Goal: Task Accomplishment & Management: Use online tool/utility

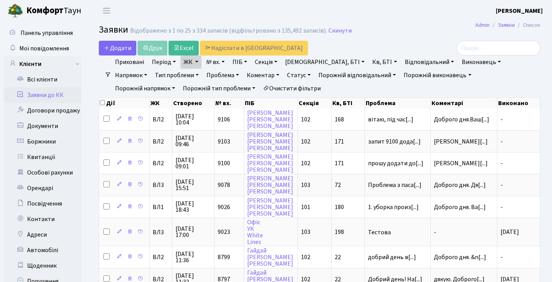
select select "25"
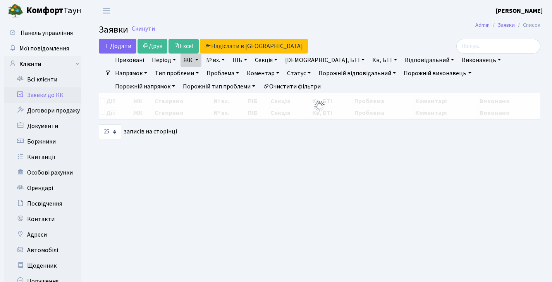
select select "25"
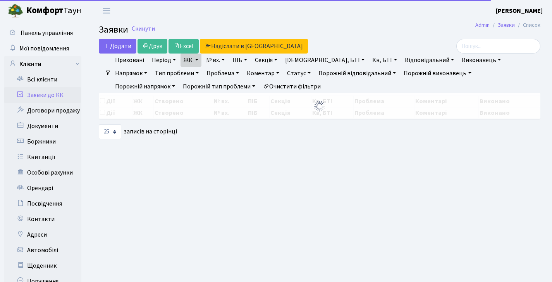
select select "25"
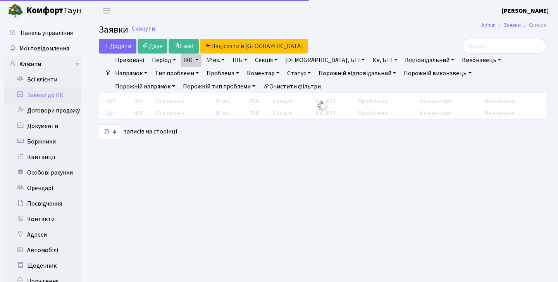
select select "25"
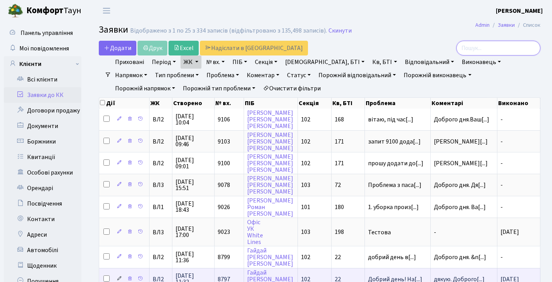
click at [493, 49] on input "search" at bounding box center [498, 48] width 84 height 15
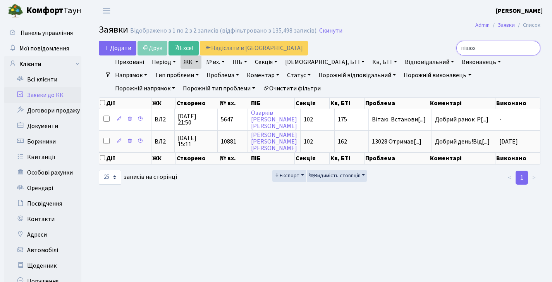
type input "пішохо"
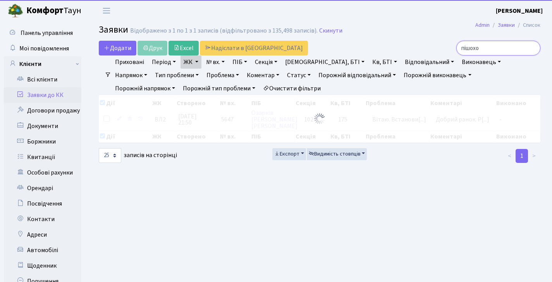
checkbox input "true"
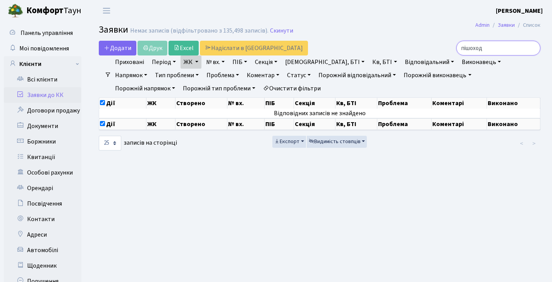
type input "пішохід"
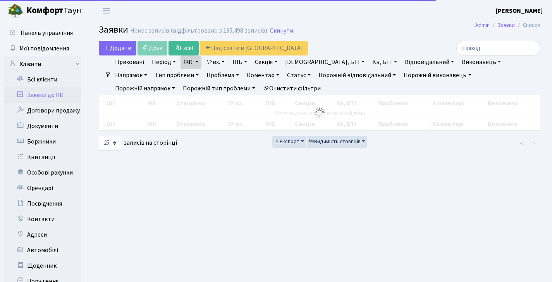
checkbox input "false"
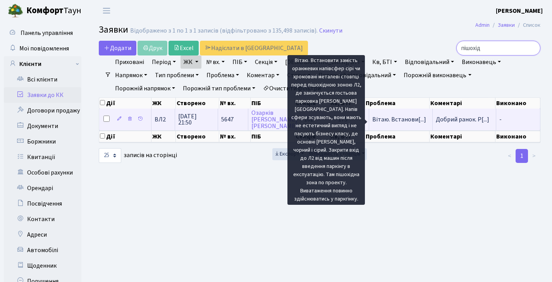
type input "пішохід"
click at [404, 119] on span "Вітаю. Встанови[...]" at bounding box center [399, 119] width 54 height 9
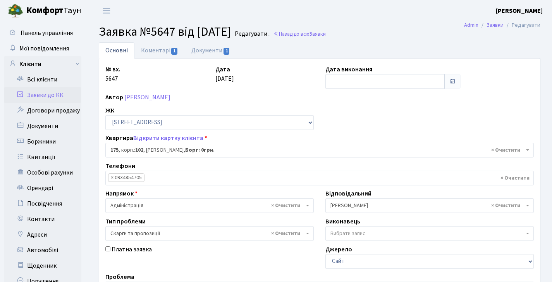
select select "38461"
select select "55"
click at [169, 57] on link "Коментарі 1" at bounding box center [159, 50] width 50 height 16
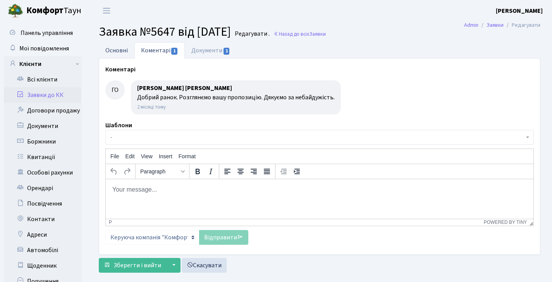
click at [113, 53] on link "Основні" at bounding box center [117, 50] width 36 height 16
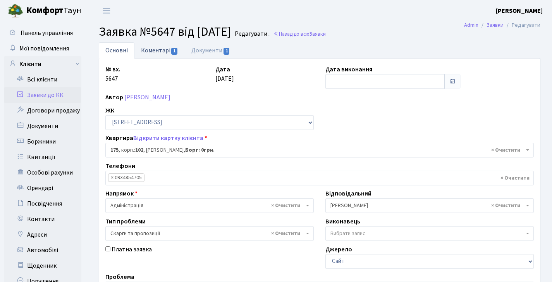
click at [156, 55] on link "Коментарі 1" at bounding box center [159, 50] width 50 height 16
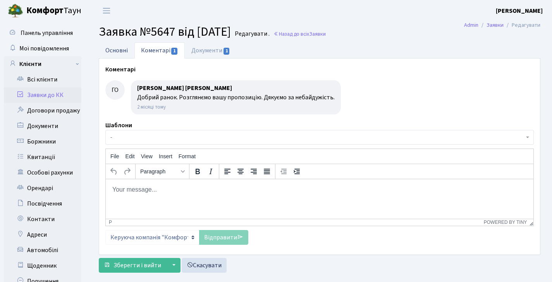
click at [107, 50] on link "Основні" at bounding box center [117, 50] width 36 height 16
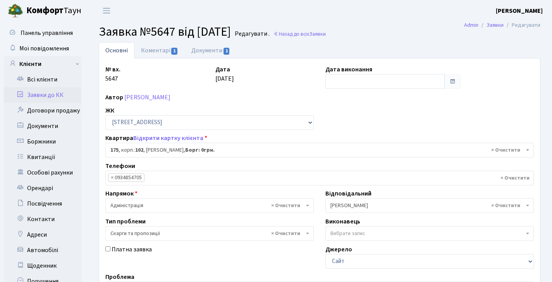
click at [55, 91] on link "Заявки до КК" at bounding box center [42, 94] width 77 height 15
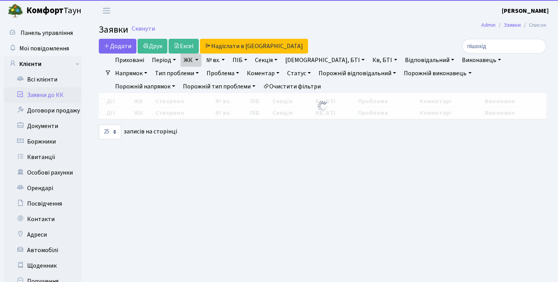
select select "25"
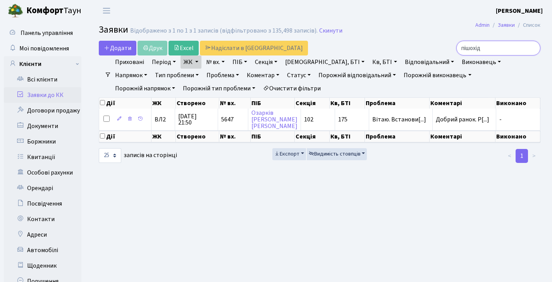
click at [535, 50] on input "пішохід" at bounding box center [498, 48] width 84 height 15
click at [534, 49] on input "пішохід" at bounding box center [498, 48] width 84 height 15
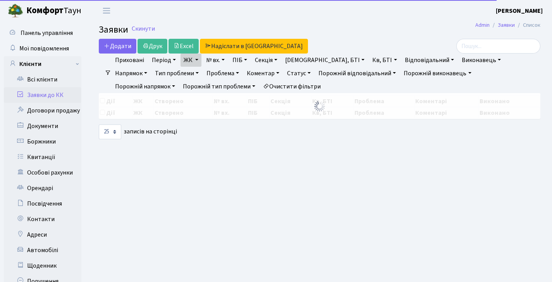
select select "25"
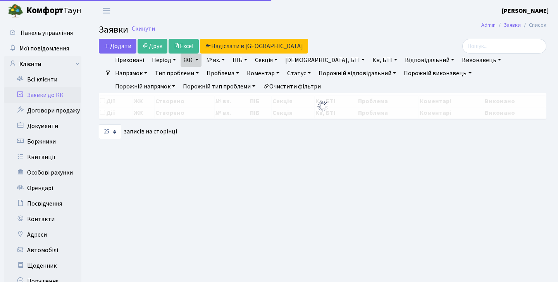
select select "25"
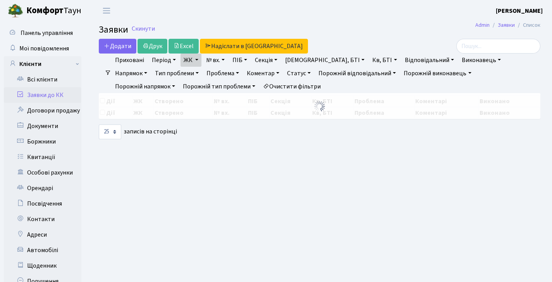
select select "25"
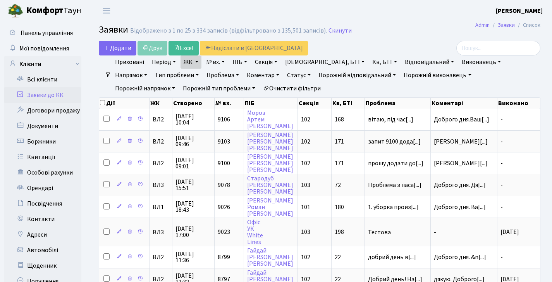
click at [49, 96] on link "Заявки до КК" at bounding box center [42, 94] width 77 height 15
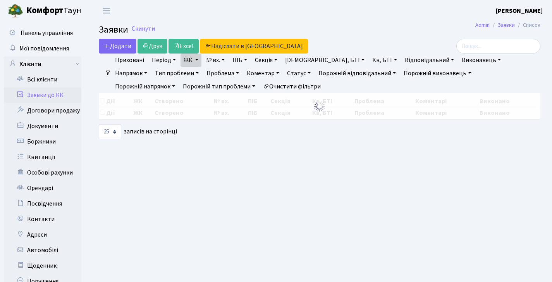
select select "25"
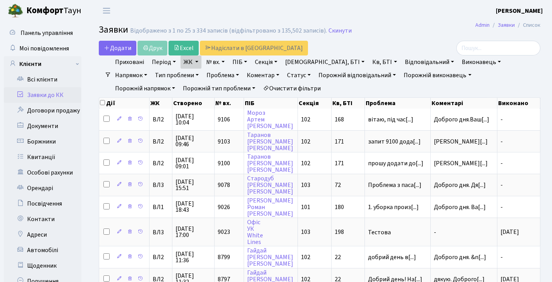
click at [46, 95] on link "Заявки до КК" at bounding box center [42, 94] width 77 height 15
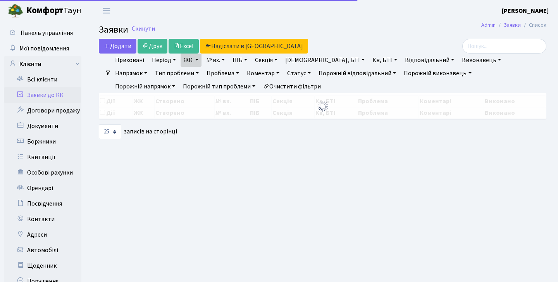
select select "25"
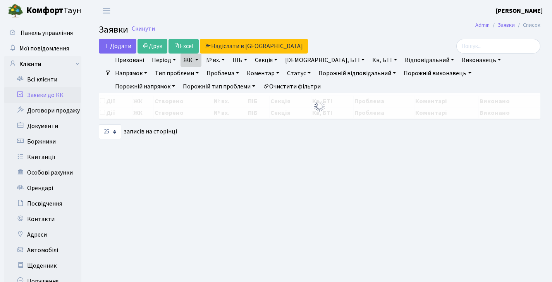
select select "25"
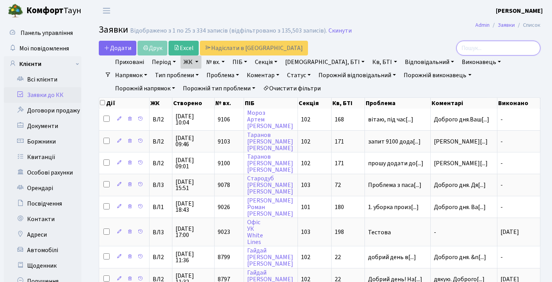
click at [500, 51] on input "search" at bounding box center [498, 48] width 84 height 15
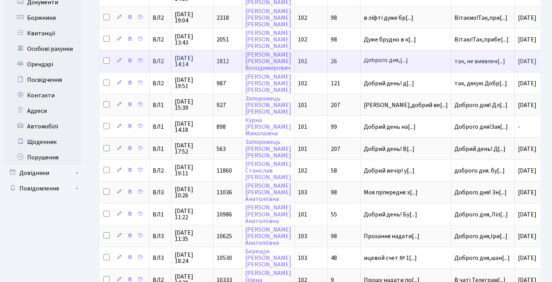
scroll to position [184, 0]
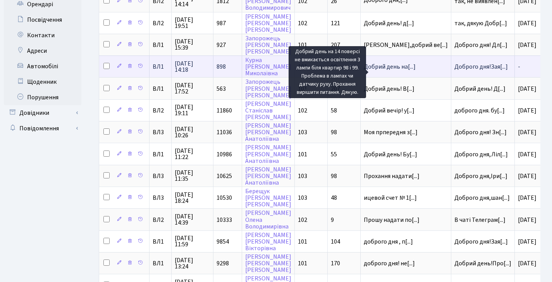
type input "98"
click at [392, 71] on span "Добрий день на[...]" at bounding box center [390, 66] width 52 height 9
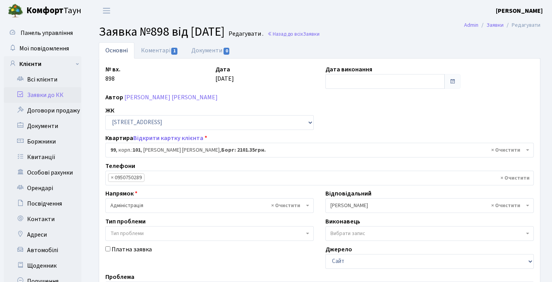
select select "37624"
click at [160, 52] on link "Коментарі 1" at bounding box center [159, 50] width 50 height 16
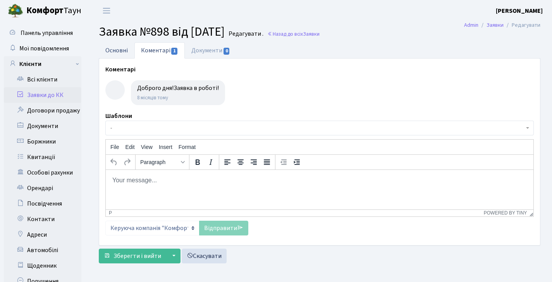
click at [116, 55] on link "Основні" at bounding box center [117, 50] width 36 height 16
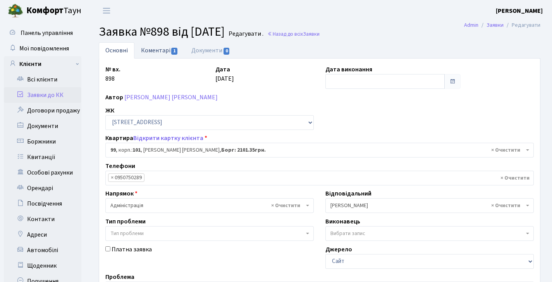
click at [153, 48] on link "Коментарі 1" at bounding box center [159, 50] width 50 height 16
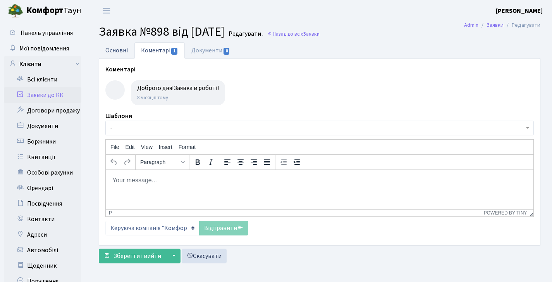
click at [120, 51] on link "Основні" at bounding box center [117, 50] width 36 height 16
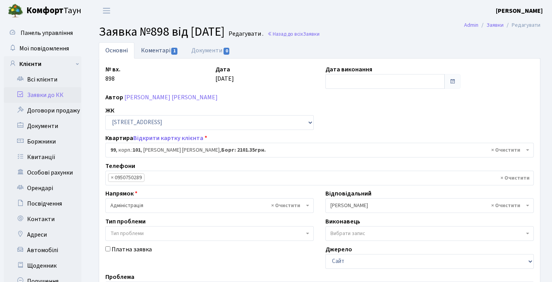
click at [154, 55] on link "Коментарі 1" at bounding box center [159, 50] width 50 height 16
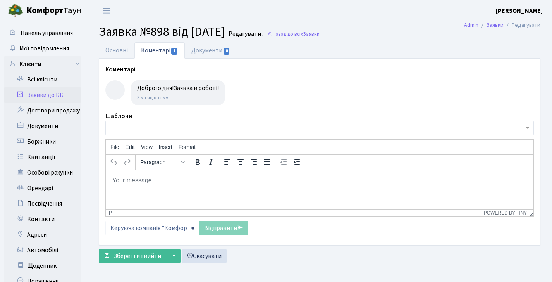
click at [92, 44] on div "Основні Коментарі 1 Документи 0 № вх. 898 Дата 05.02.2025 Дата виконання Автор …" at bounding box center [319, 154] width 465 height 224
click at [63, 95] on link "Заявки до КК" at bounding box center [42, 94] width 77 height 15
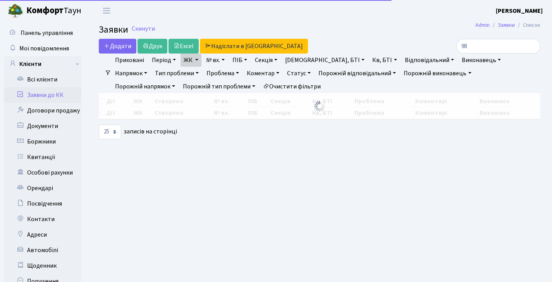
select select "25"
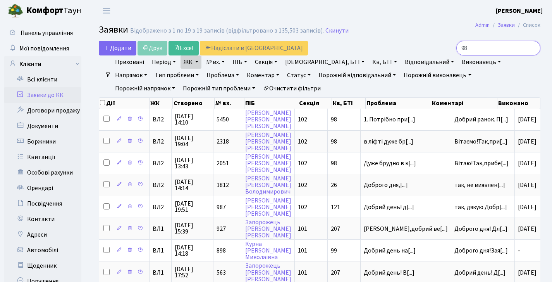
drag, startPoint x: 474, startPoint y: 48, endPoint x: 416, endPoint y: 48, distance: 58.5
click at [416, 48] on div "98" at bounding box center [470, 48] width 139 height 15
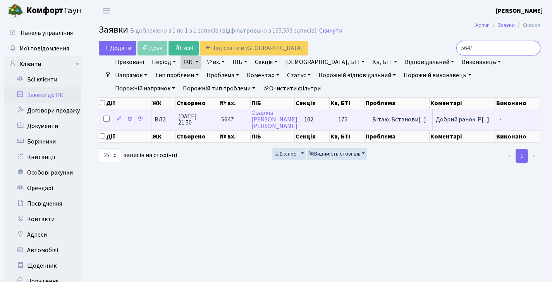
type input "5647"
click at [200, 119] on span "07.07.2025 21:50" at bounding box center [196, 119] width 36 height 12
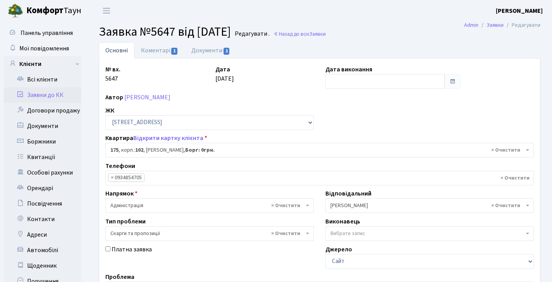
select select "38461"
select select "55"
click at [156, 56] on link "Коментарі 1" at bounding box center [159, 50] width 50 height 16
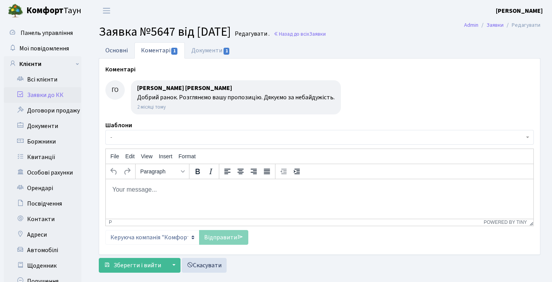
click at [129, 45] on link "Основні" at bounding box center [117, 50] width 36 height 16
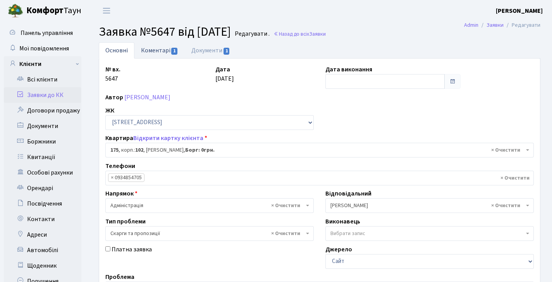
click at [158, 50] on link "Коментарі 1" at bounding box center [159, 50] width 50 height 16
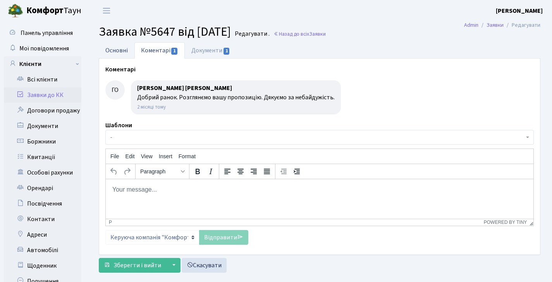
click at [122, 44] on link "Основні" at bounding box center [117, 50] width 36 height 16
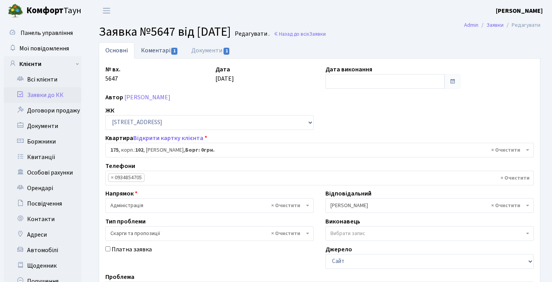
click at [165, 47] on link "Коментарі 1" at bounding box center [159, 50] width 50 height 16
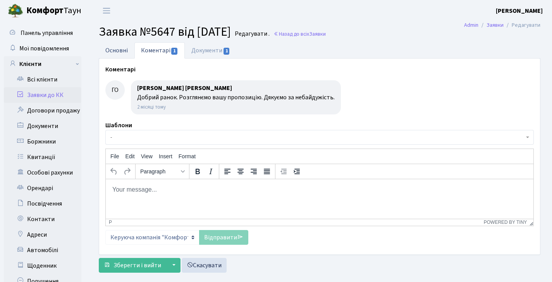
click at [124, 50] on link "Основні" at bounding box center [117, 50] width 36 height 16
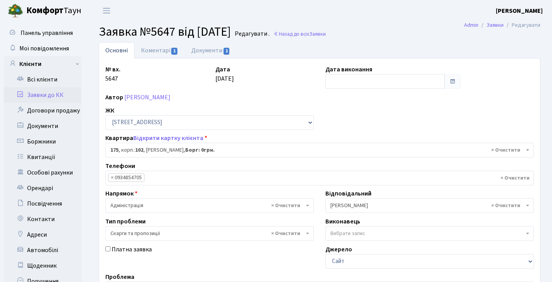
click at [163, 58] on div "№ вх. 5647 Дата 07.07.2025 Дата виконання Автор Озарків Дмитро Михайлович ЖК - …" at bounding box center [319, 239] width 441 height 362
click at [163, 53] on link "Коментарі 1" at bounding box center [159, 50] width 50 height 16
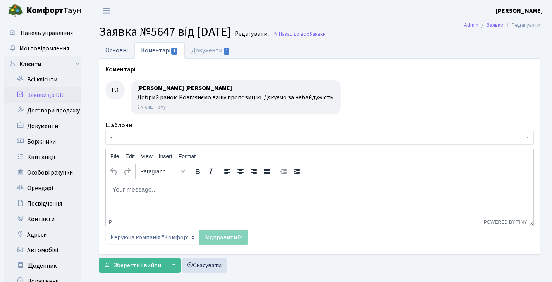
click at [122, 46] on link "Основні" at bounding box center [117, 50] width 36 height 16
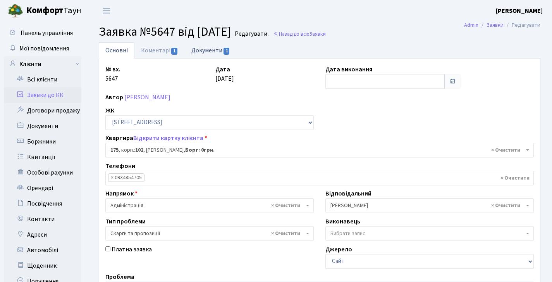
click at [202, 49] on link "Документи 1" at bounding box center [211, 50] width 52 height 16
select select "25"
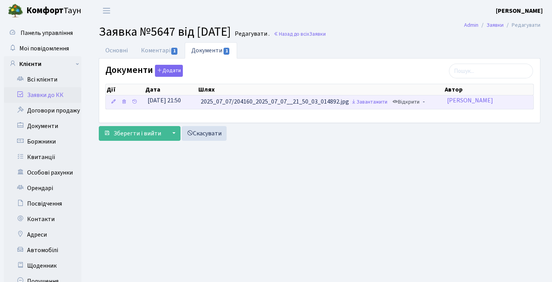
click at [416, 97] on link "Відкрити" at bounding box center [405, 102] width 31 height 12
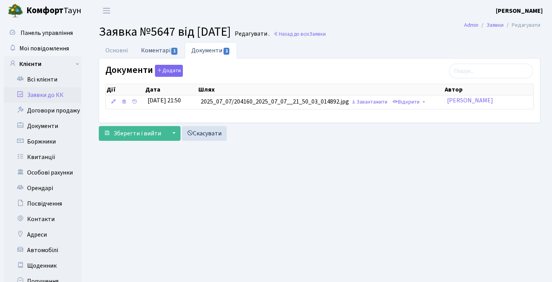
click at [167, 53] on link "Коментарі 1" at bounding box center [159, 50] width 50 height 16
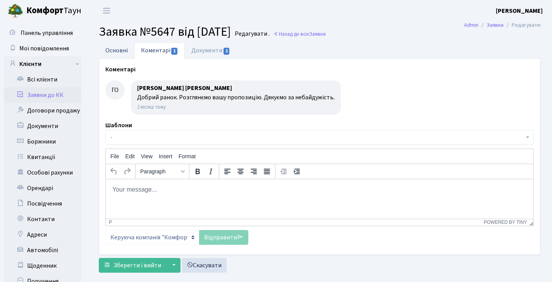
click at [128, 49] on link "Основні" at bounding box center [117, 50] width 36 height 16
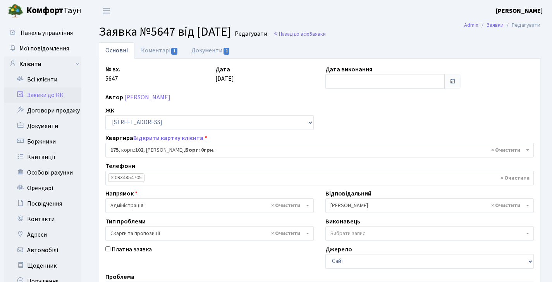
click at [65, 91] on link "Заявки до КК" at bounding box center [42, 94] width 77 height 15
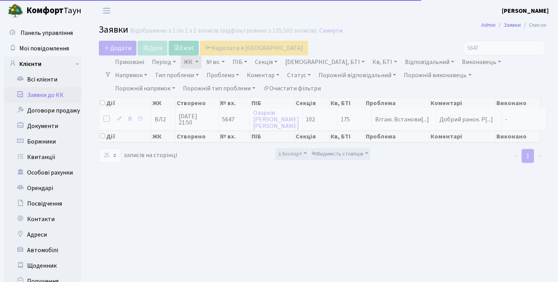
select select "25"
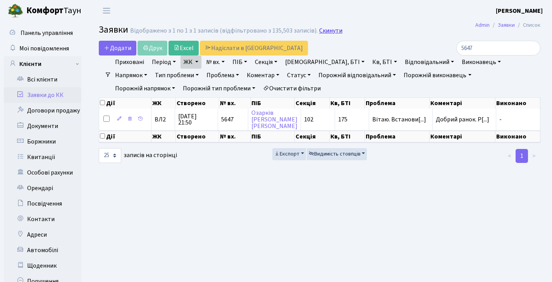
click at [333, 31] on link "Скинути" at bounding box center [330, 30] width 23 height 7
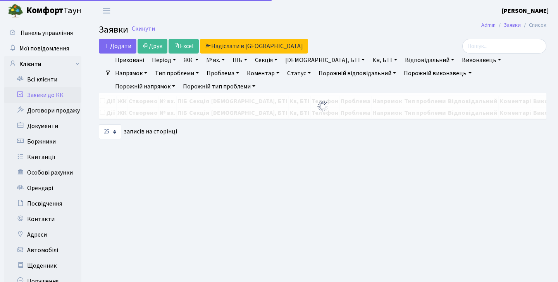
select select "25"
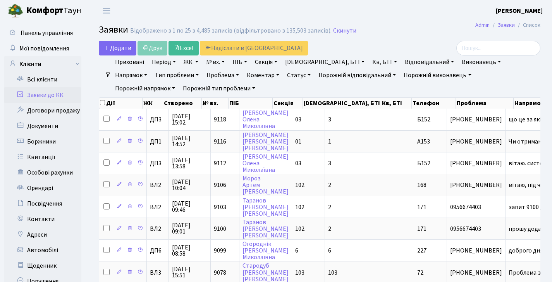
click at [36, 95] on link "Заявки до КК" at bounding box center [42, 94] width 77 height 15
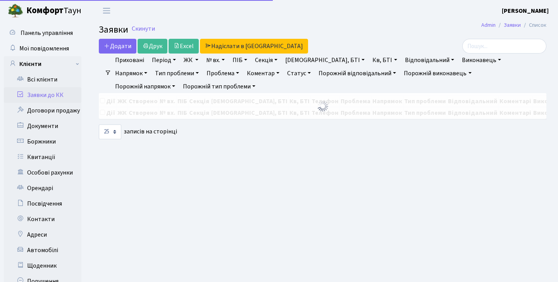
select select "25"
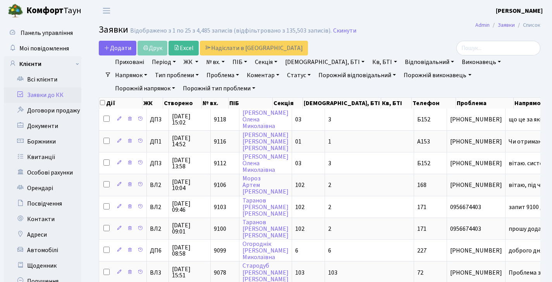
click at [50, 91] on link "Заявки до КК" at bounding box center [42, 94] width 77 height 15
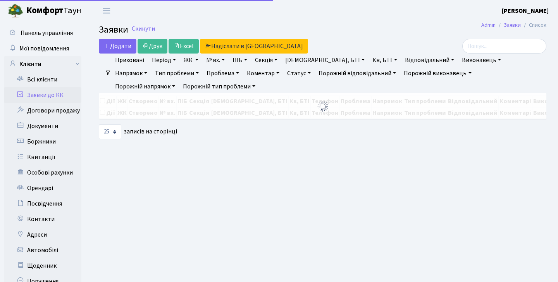
select select "25"
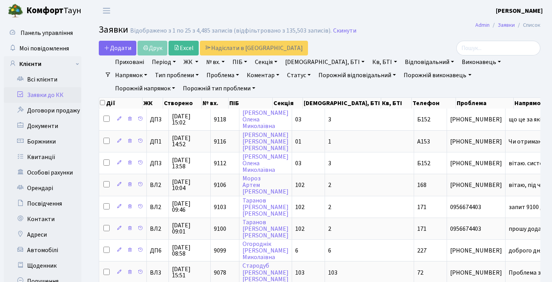
click at [198, 60] on link "ЖК" at bounding box center [190, 61] width 21 height 13
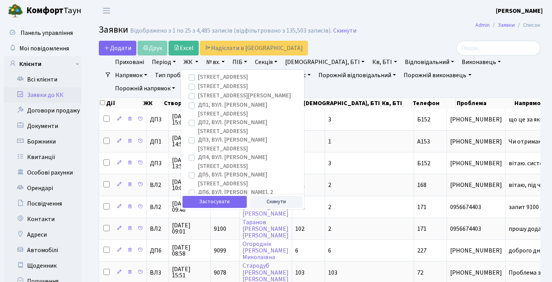
click at [198, 75] on label "[STREET_ADDRESS]" at bounding box center [223, 77] width 50 height 9
click at [198, 75] on input "[STREET_ADDRESS]" at bounding box center [200, 75] width 5 height 5
checkbox input "true"
click at [191, 83] on div "[STREET_ADDRESS]" at bounding box center [242, 86] width 111 height 9
click at [198, 87] on label "[STREET_ADDRESS]" at bounding box center [223, 86] width 50 height 9
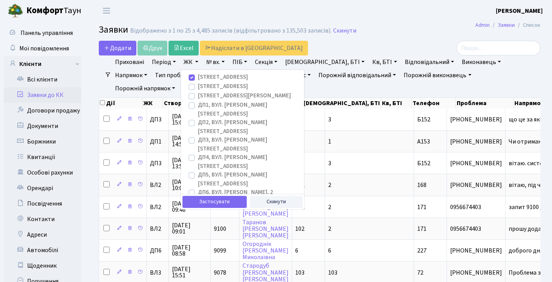
click at [198, 87] on input "[STREET_ADDRESS]" at bounding box center [200, 84] width 5 height 5
checkbox input "true"
click at [198, 95] on label "[STREET_ADDRESS][PERSON_NAME]" at bounding box center [244, 95] width 93 height 9
click at [198, 95] on input "[STREET_ADDRESS][PERSON_NAME]" at bounding box center [200, 93] width 5 height 5
checkbox input "true"
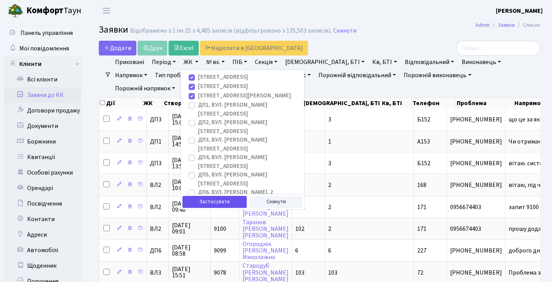
click at [213, 196] on button "Застосувати" at bounding box center [214, 202] width 64 height 12
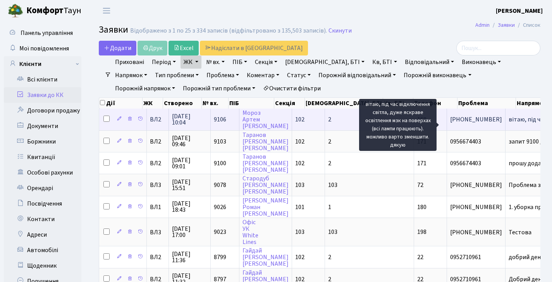
click at [509, 124] on span "вітаю, під час[...]" at bounding box center [531, 119] width 45 height 9
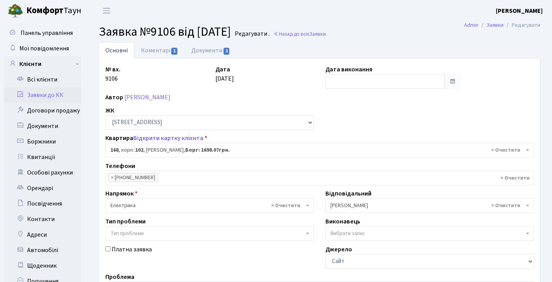
select select "38440"
click at [158, 47] on link "Коментарі 1" at bounding box center [159, 50] width 50 height 16
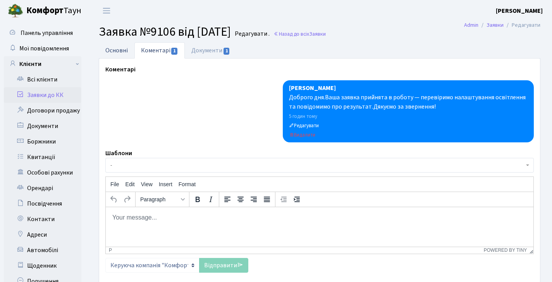
click at [125, 55] on link "Основні" at bounding box center [117, 50] width 36 height 16
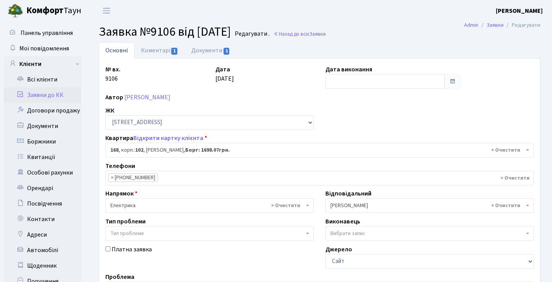
click at [58, 97] on link "Заявки до КК" at bounding box center [42, 94] width 77 height 15
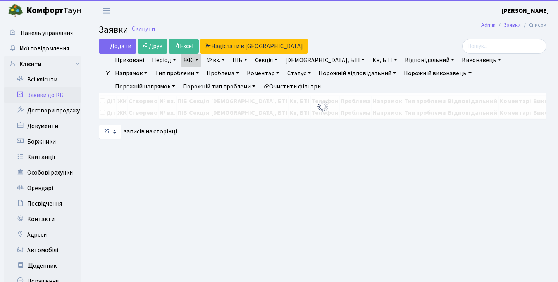
select select "25"
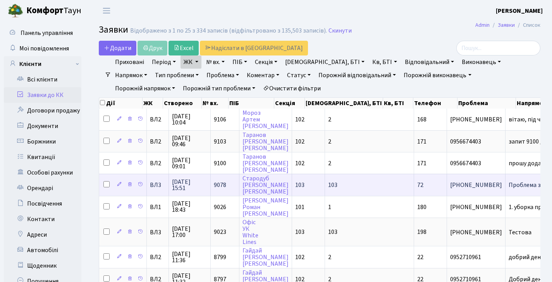
click at [450, 188] on span "[PHONE_NUMBER]" at bounding box center [476, 185] width 52 height 6
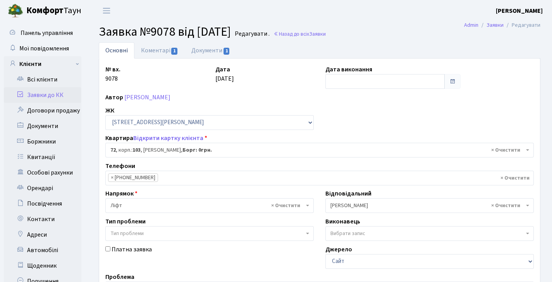
select select "42787"
click at [58, 92] on link "Заявки до КК" at bounding box center [42, 94] width 77 height 15
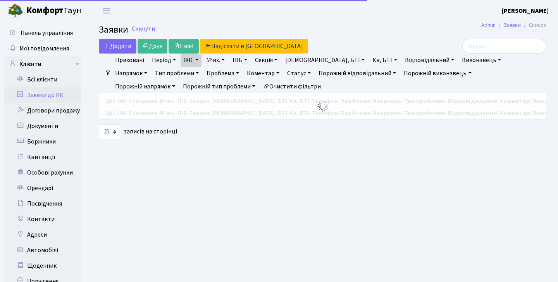
select select "25"
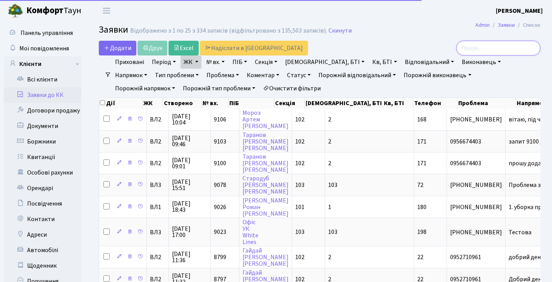
click at [481, 50] on input "search" at bounding box center [498, 48] width 84 height 15
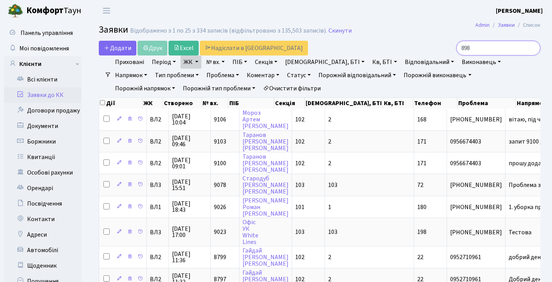
type input "898"
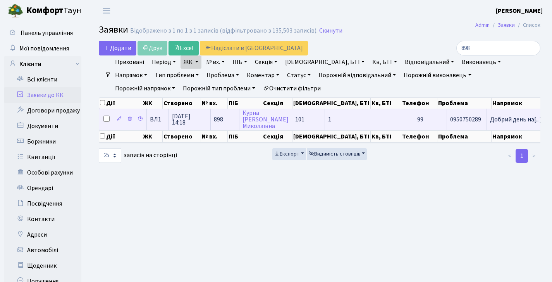
click at [217, 130] on td "898" at bounding box center [225, 118] width 29 height 21
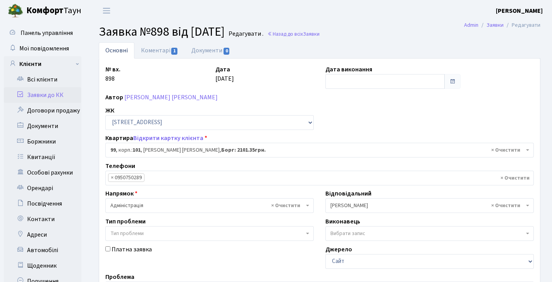
select select "37624"
click at [351, 80] on input "text" at bounding box center [384, 81] width 119 height 15
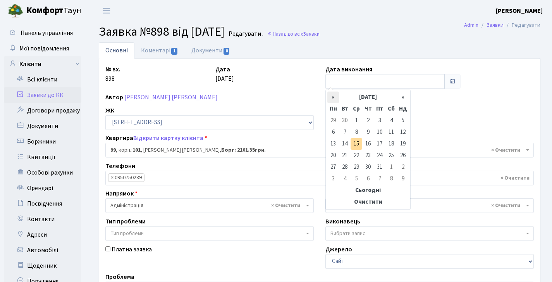
click at [336, 97] on th "«" at bounding box center [333, 97] width 12 height 12
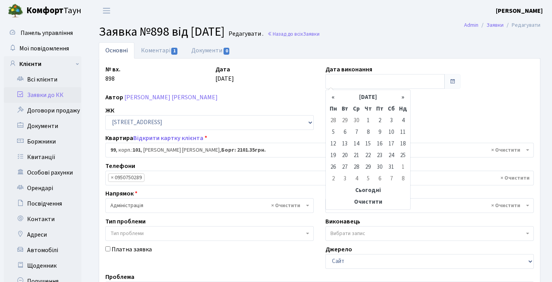
click at [336, 97] on th "«" at bounding box center [333, 97] width 12 height 12
click at [383, 168] on td "28" at bounding box center [380, 167] width 12 height 12
type input "28.02.2025"
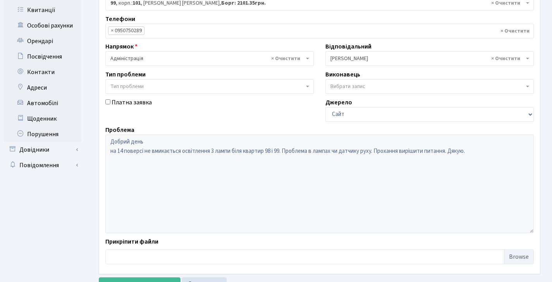
scroll to position [180, 0]
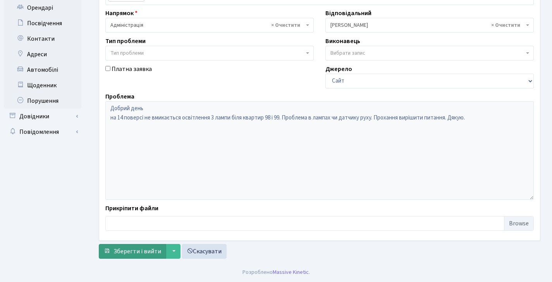
click at [129, 257] on button "Зберегти і вийти" at bounding box center [132, 251] width 67 height 15
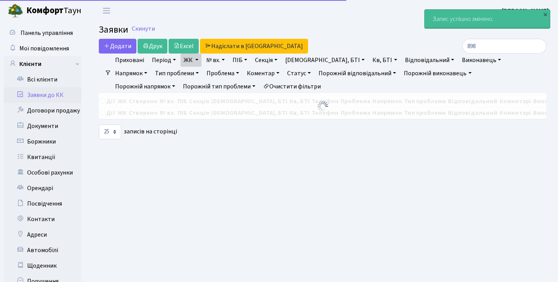
select select "25"
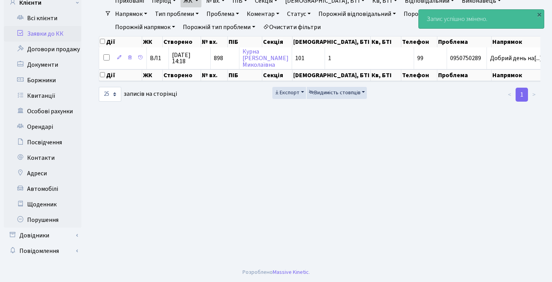
scroll to position [37, 0]
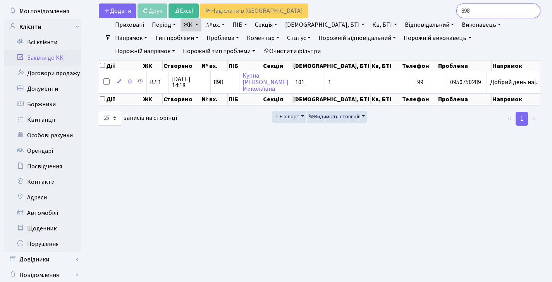
click at [535, 12] on input "898" at bounding box center [498, 10] width 84 height 15
click at [533, 12] on input "898" at bounding box center [498, 10] width 84 height 15
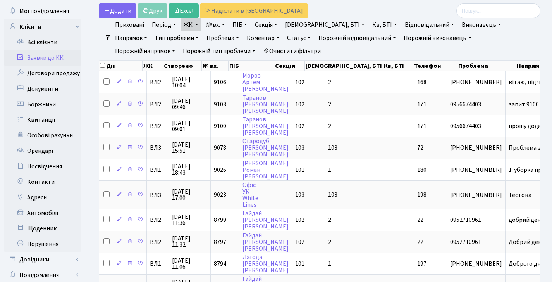
click at [59, 53] on link "Заявки до КК" at bounding box center [42, 57] width 77 height 15
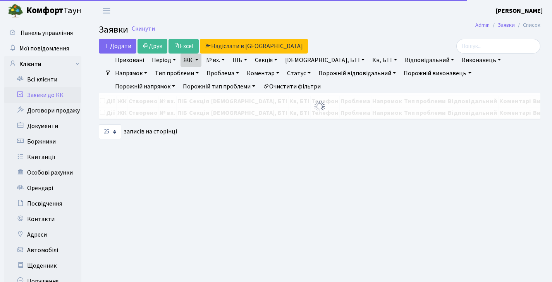
select select "25"
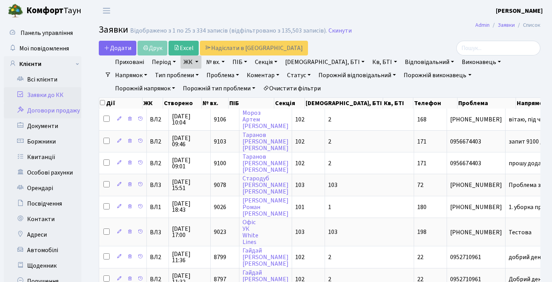
click at [57, 103] on ul "Всі клієнти" at bounding box center [42, 180] width 77 height 217
click at [57, 98] on link "Заявки до КК" at bounding box center [42, 94] width 77 height 15
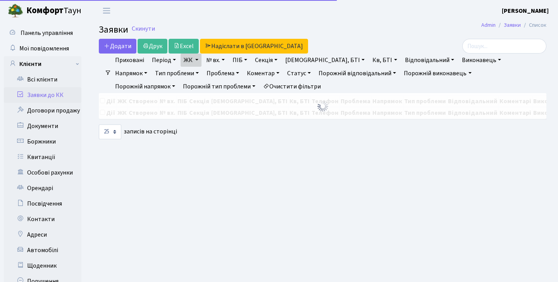
select select "25"
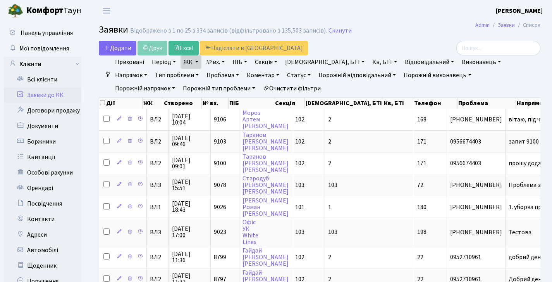
click at [38, 96] on link "Заявки до КК" at bounding box center [42, 94] width 77 height 15
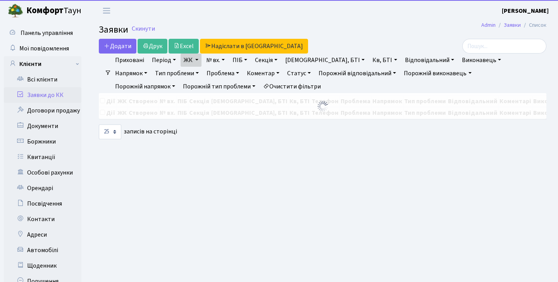
select select "25"
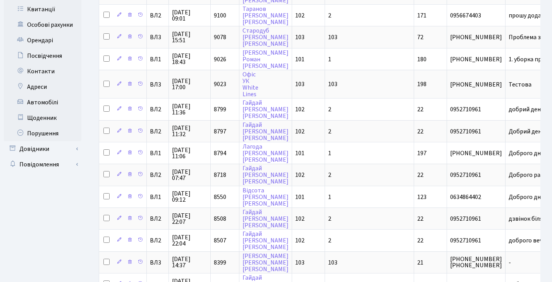
scroll to position [448, 0]
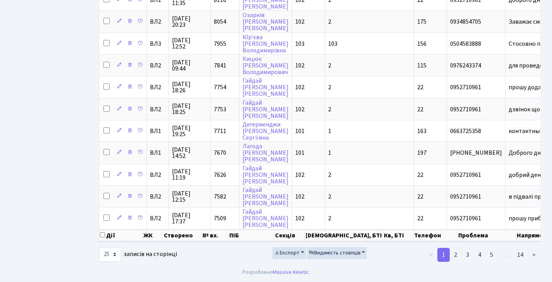
click at [333, 259] on div "Експорт Видимість стовпців" at bounding box center [319, 254] width 151 height 15
click at [334, 254] on span "Видимість стовпців" at bounding box center [335, 253] width 52 height 8
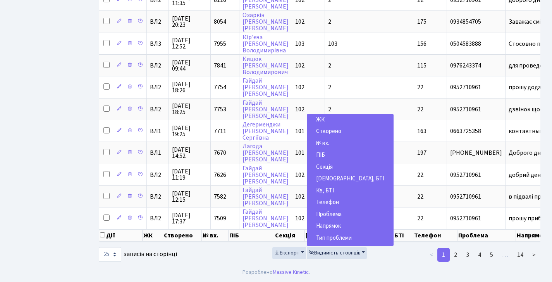
click at [336, 223] on span "Напрямок" at bounding box center [328, 226] width 25 height 8
click at [333, 213] on span "Проблема" at bounding box center [329, 214] width 26 height 8
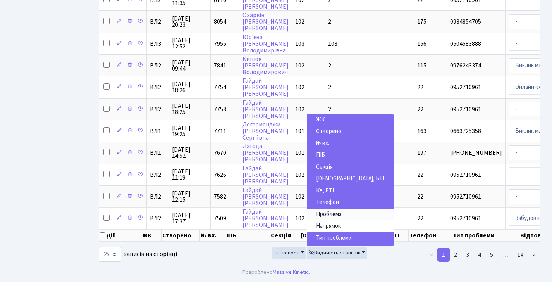
click at [333, 213] on span "Проблема" at bounding box center [329, 214] width 26 height 8
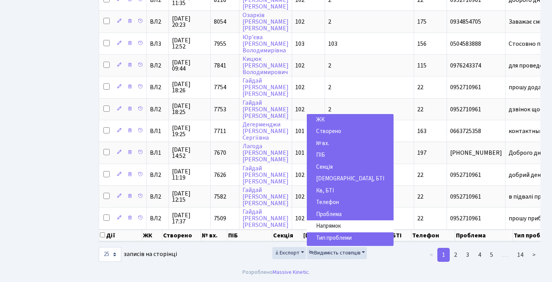
click at [335, 201] on span "Телефон" at bounding box center [327, 202] width 23 height 8
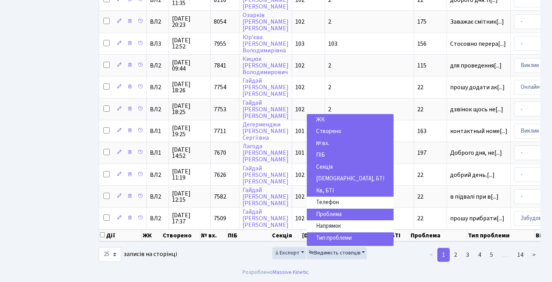
click at [328, 178] on span "[DEMOGRAPHIC_DATA], БТІ" at bounding box center [350, 178] width 68 height 8
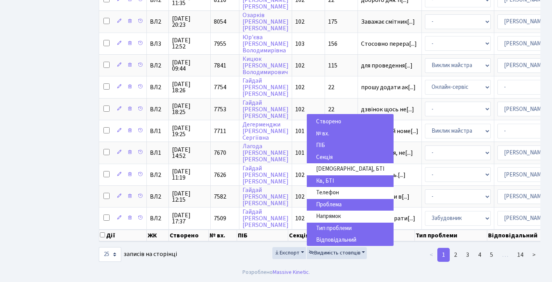
scroll to position [11, 0]
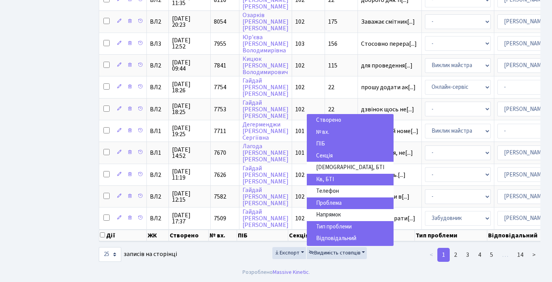
click at [326, 235] on span "Відповідальний" at bounding box center [336, 238] width 40 height 8
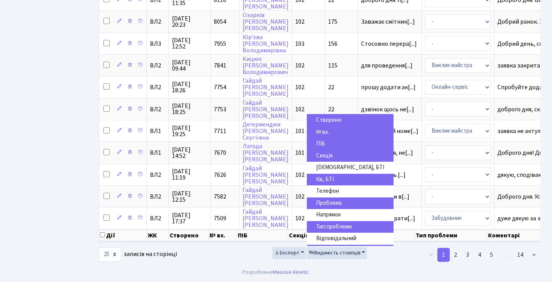
click at [414, 259] on ul "< 1 2 3 4 5 … 14 >" at bounding box center [470, 254] width 139 height 14
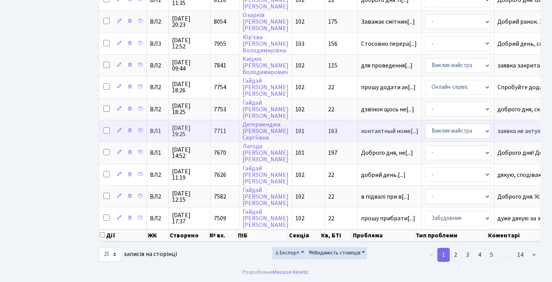
scroll to position [0, 0]
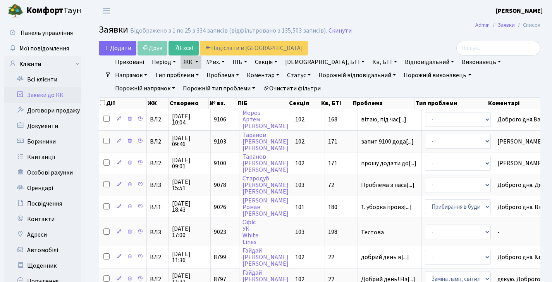
click at [45, 93] on link "Заявки до КК" at bounding box center [42, 94] width 77 height 15
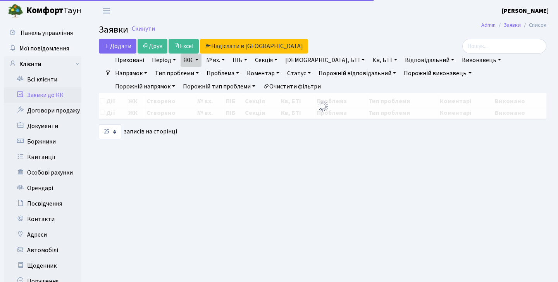
select select "25"
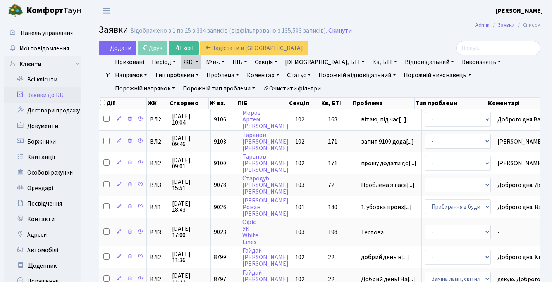
click at [47, 91] on link "Заявки до КК" at bounding box center [42, 94] width 77 height 15
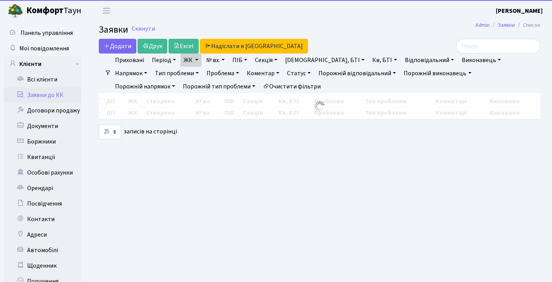
select select "25"
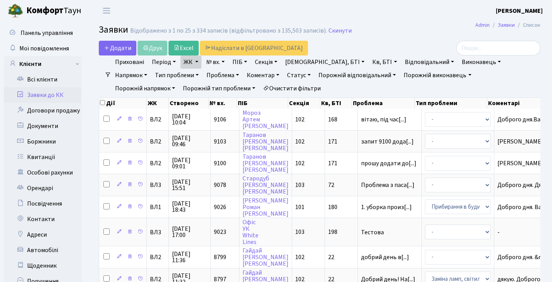
click at [59, 93] on link "Заявки до КК" at bounding box center [42, 94] width 77 height 15
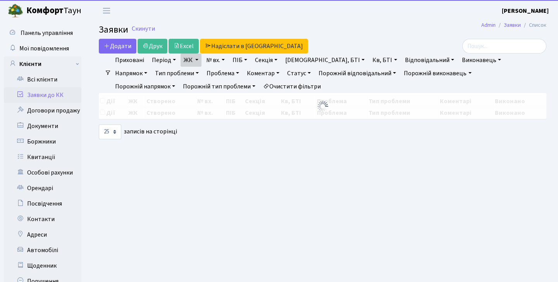
select select "25"
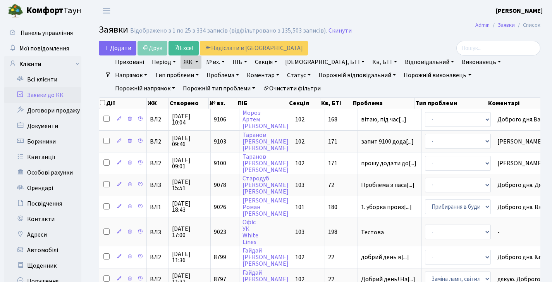
select select "25"
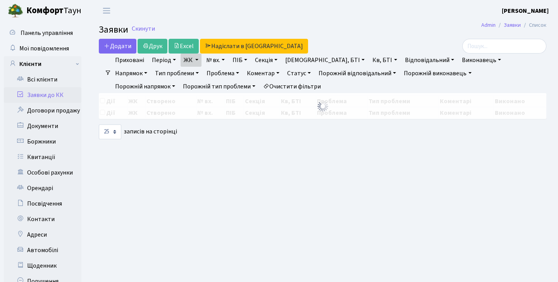
select select "25"
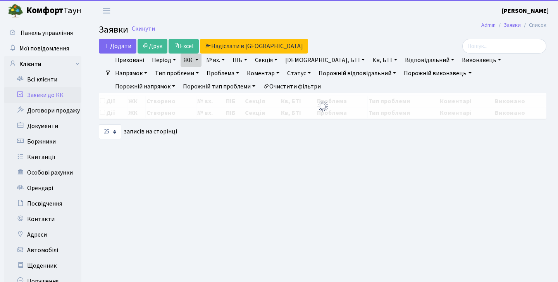
select select "25"
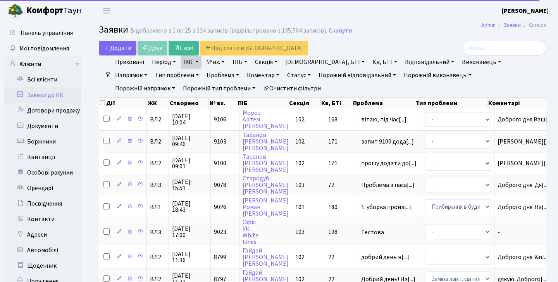
select select "25"
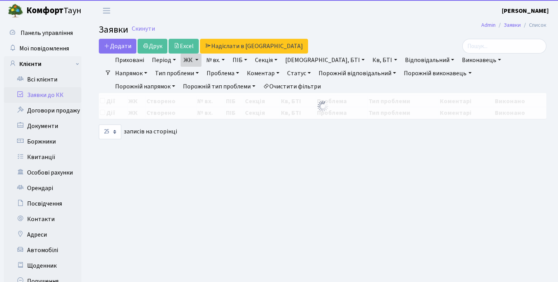
select select "25"
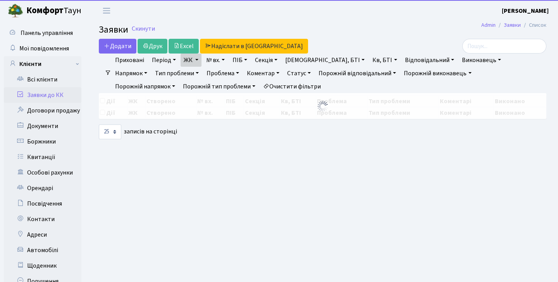
select select "25"
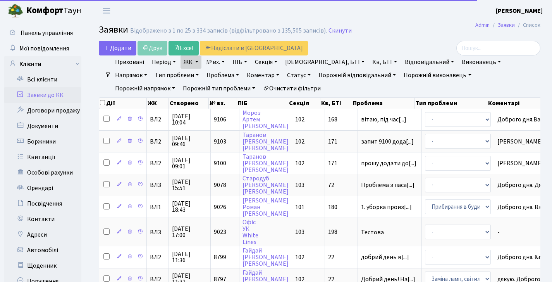
select select "25"
